Goal: Task Accomplishment & Management: Manage account settings

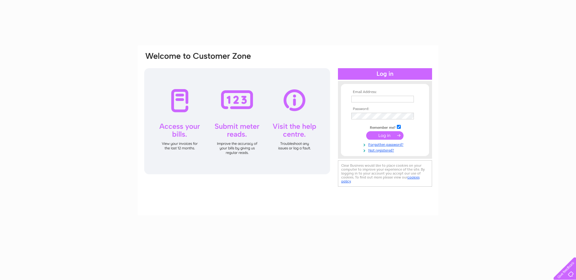
type input "[EMAIL_ADDRESS][DOMAIN_NAME]"
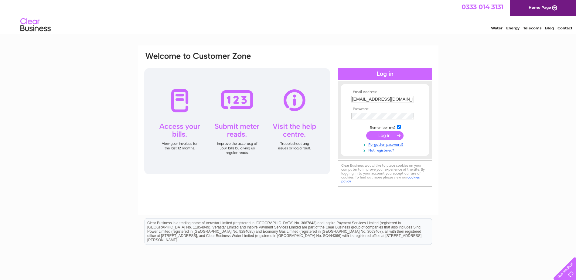
click at [382, 137] on input "submit" at bounding box center [384, 135] width 37 height 8
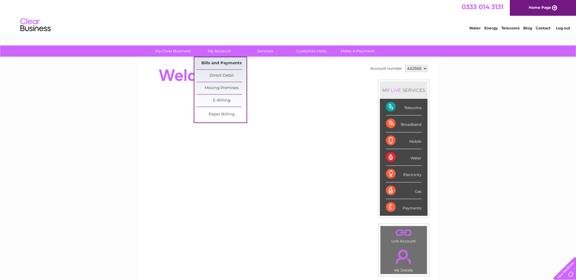
click at [226, 63] on link "Bills and Payments" at bounding box center [221, 63] width 50 height 12
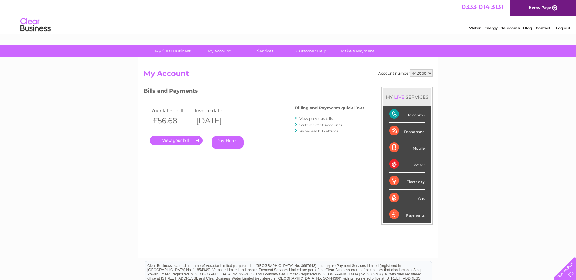
click at [181, 140] on link "." at bounding box center [176, 140] width 53 height 9
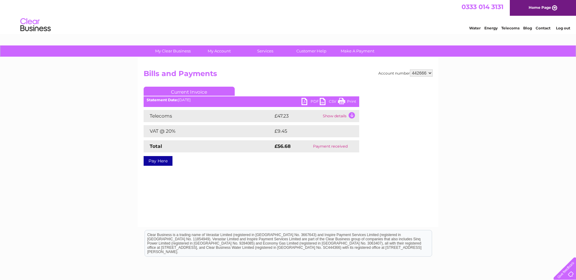
click at [307, 103] on link "PDF" at bounding box center [310, 102] width 18 height 9
